Goal: Transaction & Acquisition: Purchase product/service

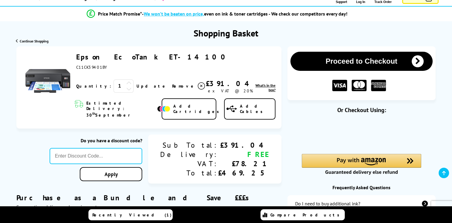
scroll to position [60, 0]
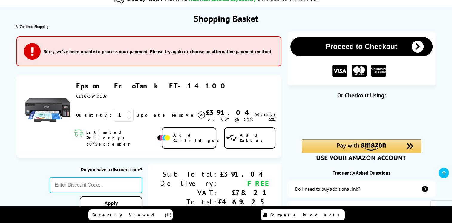
scroll to position [30, 0]
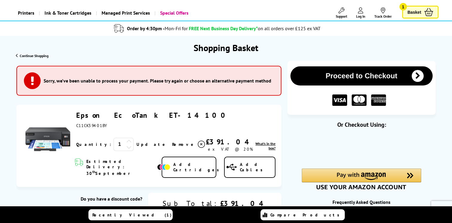
click at [405, 74] on button "Proceed to Checkout" at bounding box center [361, 75] width 142 height 19
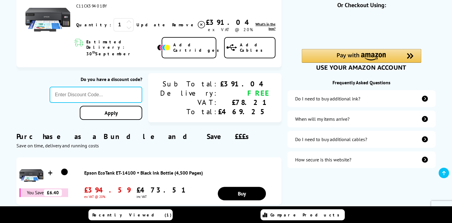
scroll to position [120, 0]
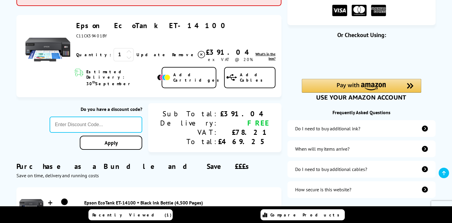
click at [118, 26] on link "Epson EcoTank ET-14100" at bounding box center [152, 25] width 153 height 9
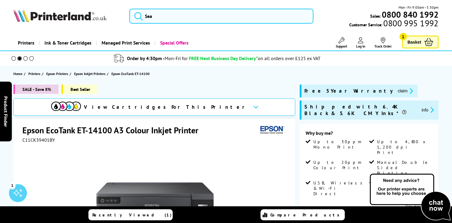
click at [414, 45] on span "Basket" at bounding box center [415, 42] width 14 height 8
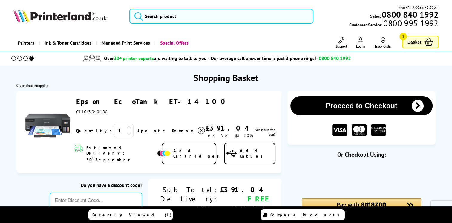
click at [19, 161] on div "Epson EcoTank ET-14100 ex VAT @ 20% 1 Update Close th" at bounding box center [148, 132] width 265 height 82
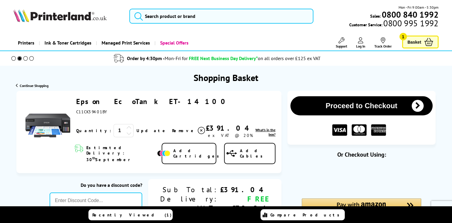
click at [121, 101] on link "Epson EcoTank ET-14100" at bounding box center [152, 101] width 153 height 9
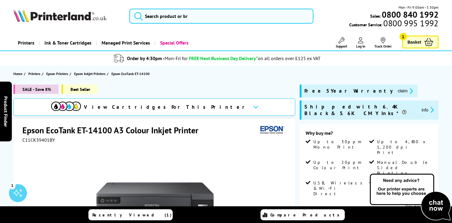
click at [427, 40] on icon at bounding box center [428, 42] width 9 height 8
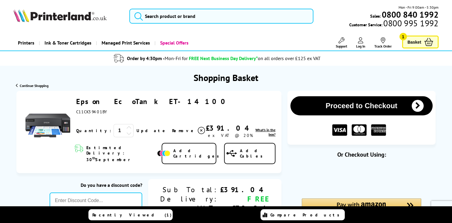
click at [365, 102] on button "Proceed to Checkout" at bounding box center [361, 105] width 142 height 19
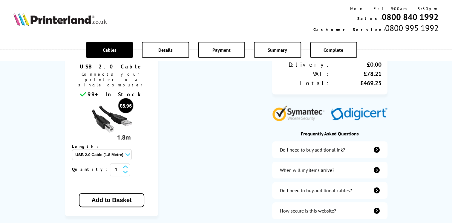
scroll to position [179, 0]
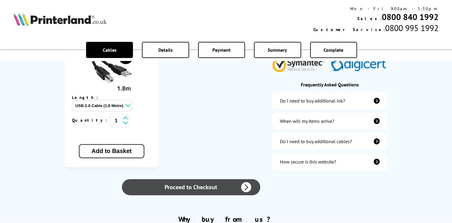
click at [217, 179] on link "Proceed to Checkout" at bounding box center [191, 187] width 138 height 16
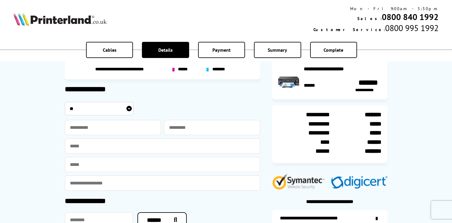
scroll to position [30, 0]
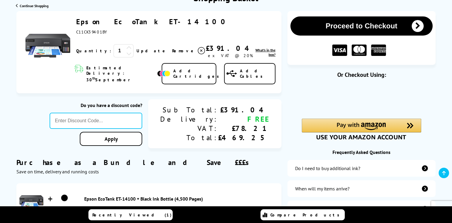
scroll to position [90, 0]
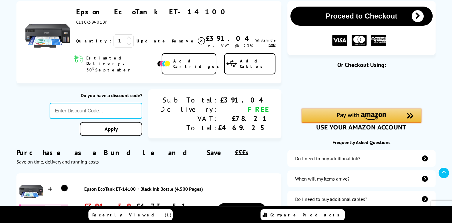
click at [394, 114] on div "Amazon Pay - Use your Amazon account" at bounding box center [362, 116] width 120 height 14
